Goal: Book appointment/travel/reservation

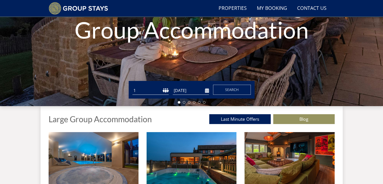
scroll to position [114, 0]
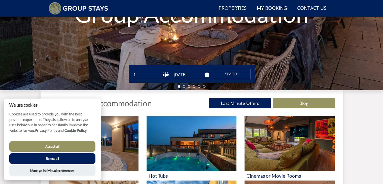
click at [146, 73] on select "1 2 3 4 5 6 7 8 9 10 11 12 13 14 15 16 17 18 19 20 21 22 23 24 25 26 27 28 29 3…" at bounding box center [151, 75] width 36 height 8
select select "12"
click at [133, 71] on select "1 2 3 4 5 6 7 8 9 10 11 12 13 14 15 16 17 18 19 20 21 22 23 24 25 26 27 28 29 3…" at bounding box center [151, 75] width 36 height 8
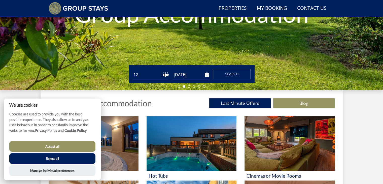
click at [194, 73] on input "[DATE]" at bounding box center [191, 75] width 36 height 8
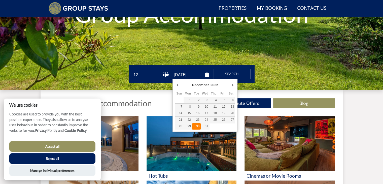
type input "[DATE]"
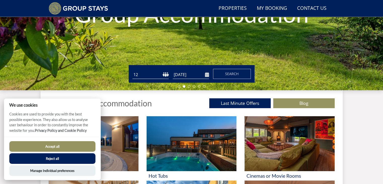
click at [59, 144] on button "Accept all" at bounding box center [52, 146] width 86 height 11
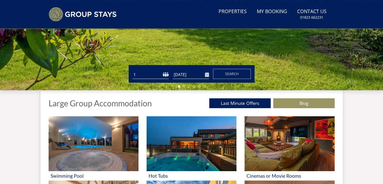
click at [165, 73] on select "1 2 3 4 5 6 7 8 9 10 11 12 13 14 15 16 17 18 19 20 21 22 23 24 25 26 27 28 29 3…" at bounding box center [151, 75] width 36 height 8
select select "12"
click at [133, 71] on select "1 2 3 4 5 6 7 8 9 10 11 12 13 14 15 16 17 18 19 20 21 22 23 24 25 26 27 28 29 3…" at bounding box center [151, 75] width 36 height 8
click at [202, 78] on input "[DATE]" at bounding box center [191, 75] width 36 height 8
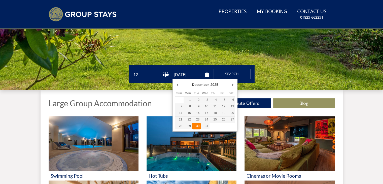
type input "[DATE]"
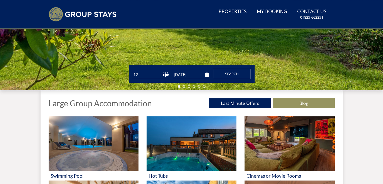
click at [223, 74] on button "Search" at bounding box center [232, 74] width 38 height 10
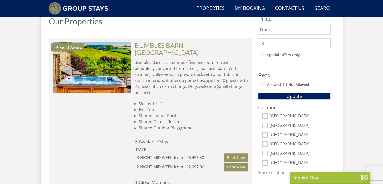
scroll to position [252, 0]
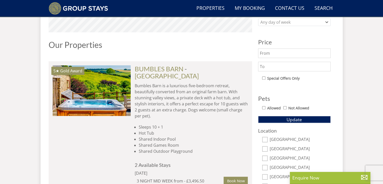
click at [294, 69] on input "text" at bounding box center [294, 67] width 73 height 10
type input "1600"
click at [314, 81] on div "Special Offers Only" at bounding box center [296, 78] width 69 height 7
click at [300, 119] on span "Update" at bounding box center [294, 119] width 15 height 6
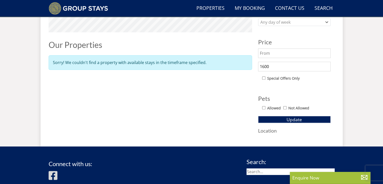
select select "12"
